Goal: Information Seeking & Learning: Learn about a topic

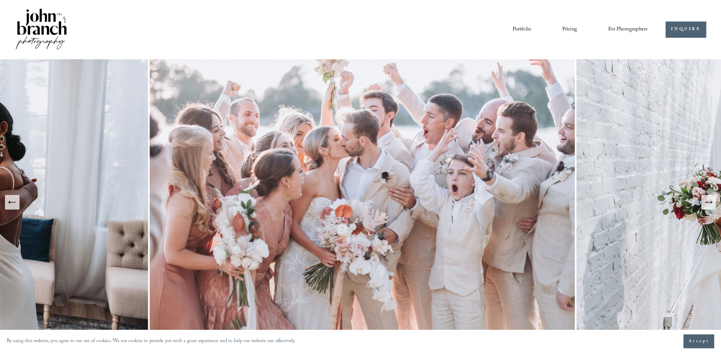
click at [521, 27] on link "Portfolio" at bounding box center [522, 29] width 19 height 11
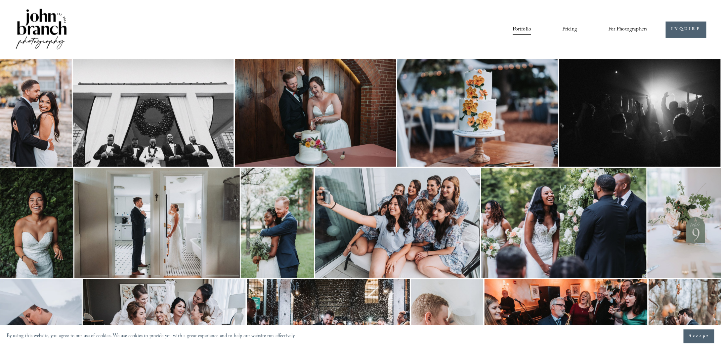
click at [563, 29] on link "Pricing" at bounding box center [569, 29] width 15 height 11
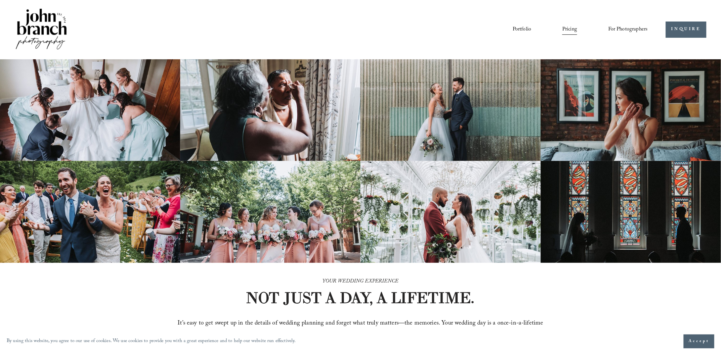
click at [0, 0] on span "Presets" at bounding box center [0, 0] width 0 height 0
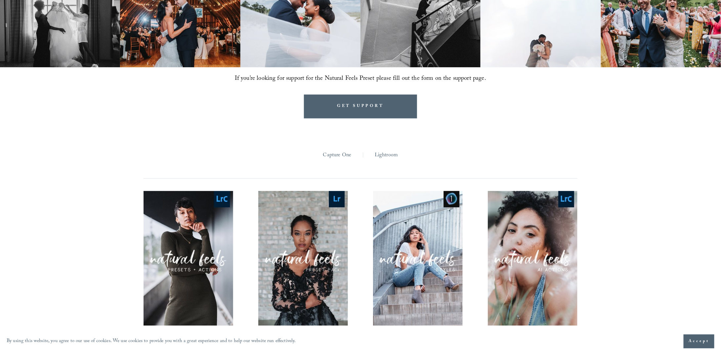
scroll to position [530, 0]
